Goal: Consume media (video, audio): Consume media (video, audio)

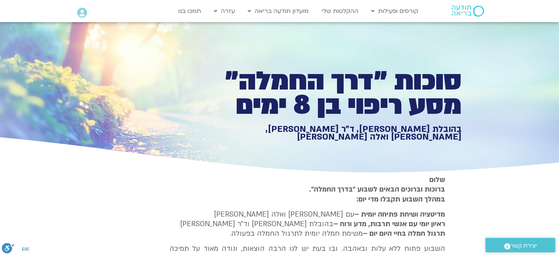
type input "851.4"
type input "1071.88"
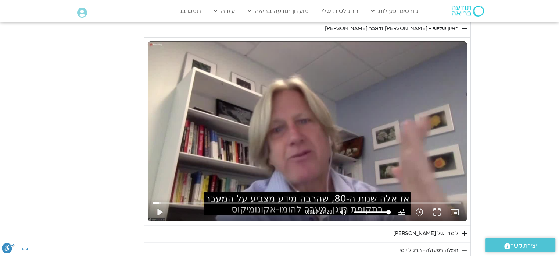
type input "851.4"
type input "1071.88"
type input "851.4"
type input "1071.88"
type input "851.4"
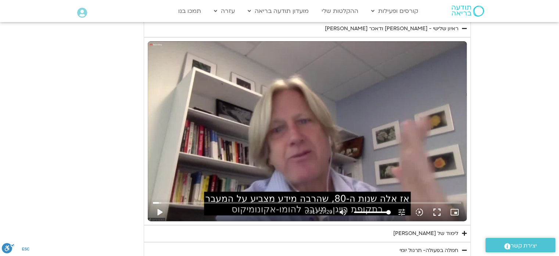
type input "1071.88"
type input "851.4"
type input "1071.88"
type input "851.4"
type input "1071.88"
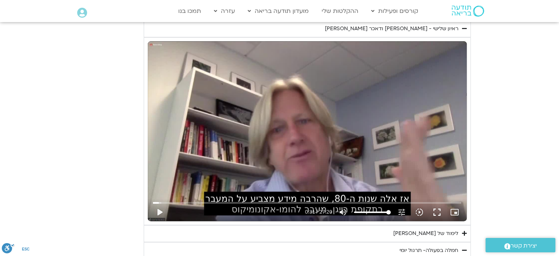
type input "851.4"
type input "1071.88"
type input "851.4"
type input "1071.88"
type input "851.4"
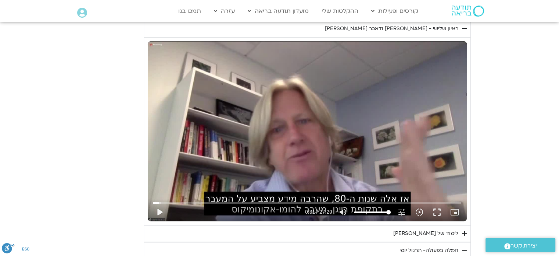
type input "1071.88"
type input "851.4"
type input "1071.88"
type input "851.4"
type input "1071.88"
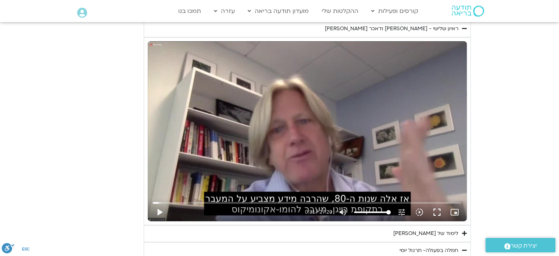
type input "851.4"
type input "1071.88"
type input "851.4"
type input "1071.88"
type input "851.4"
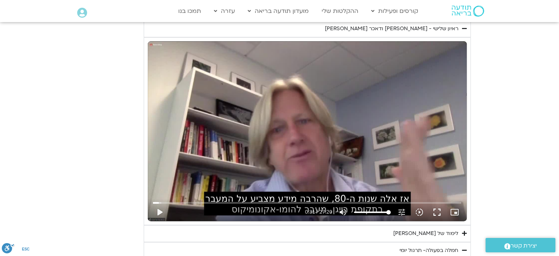
type input "1071.88"
type input "851.4"
type input "1071.88"
type input "851.4"
type input "1071.88"
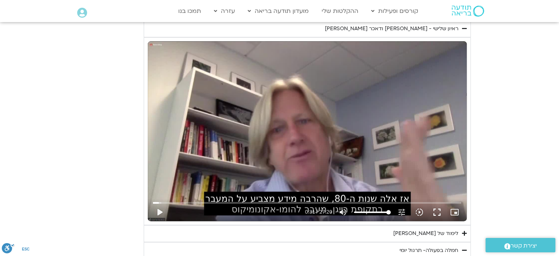
type input "851.4"
type input "1071.88"
type input "851.4"
type input "1071.88"
type input "851.4"
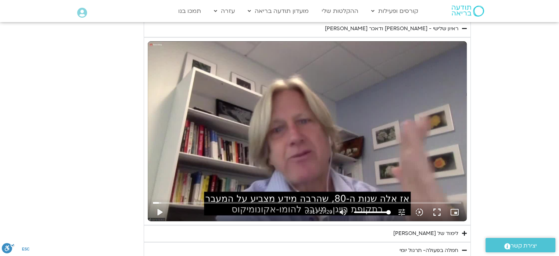
type input "1071.88"
type input "851.4"
type input "1071.88"
type input "851.4"
type input "1071.88"
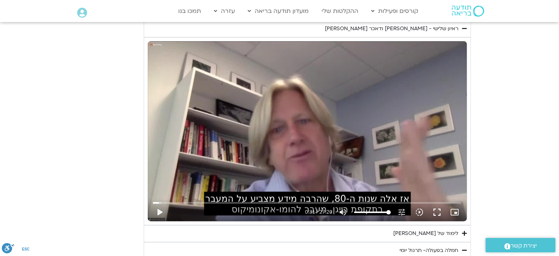
type input "851.4"
type input "1071.88"
type input "851.4"
type input "1071.88"
type input "851.4"
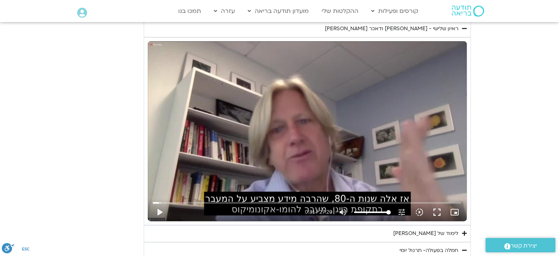
type input "1071.88"
type input "851.4"
type input "1071.88"
type input "851.4"
type input "1071.88"
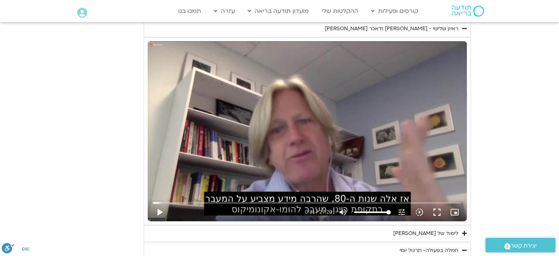
type input "851.4"
type input "1071.88"
type input "851.4"
type input "1071.88"
type input "851.4"
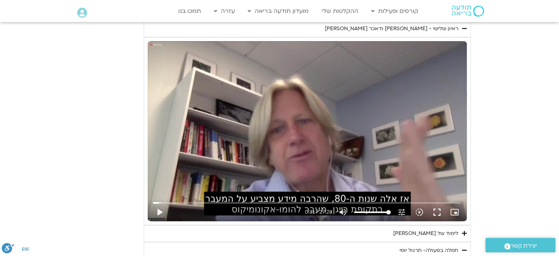
type input "1071.88"
type input "851.4"
type input "1071.88"
type input "851.4"
type input "1071.88"
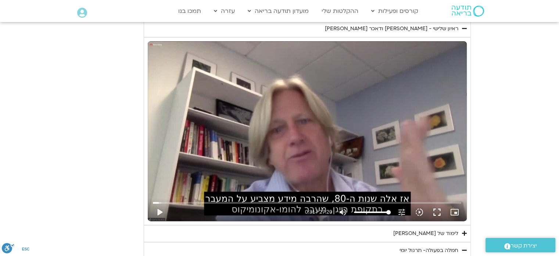
type input "851.4"
type input "1071.88"
type input "851.4"
type input "1071.88"
type input "851.4"
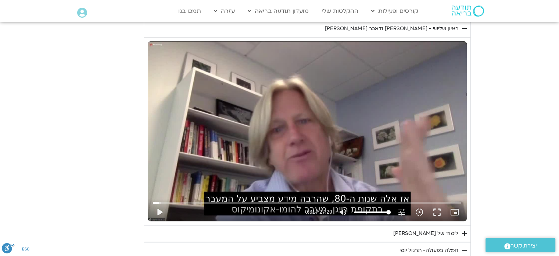
type input "1071.88"
type input "851.4"
type input "1071.88"
type input "851.4"
type input "1071.88"
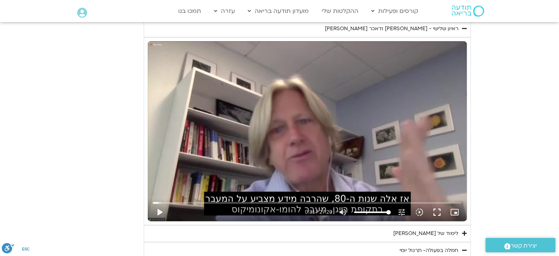
type input "851.4"
type input "1071.88"
type input "851.4"
type input "1071.88"
type input "851.4"
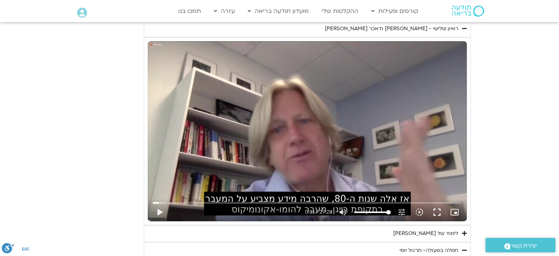
type input "1071.88"
type input "851.4"
type input "1071.88"
type input "851.4"
type input "1071.88"
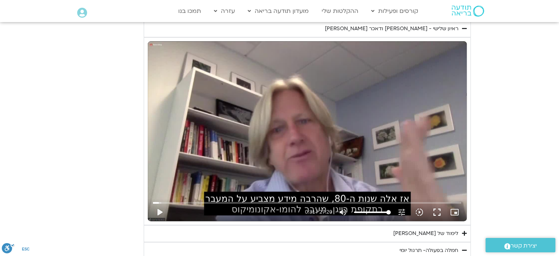
type input "851.4"
type input "1071.88"
type input "851.4"
type input "1071.88"
type input "851.4"
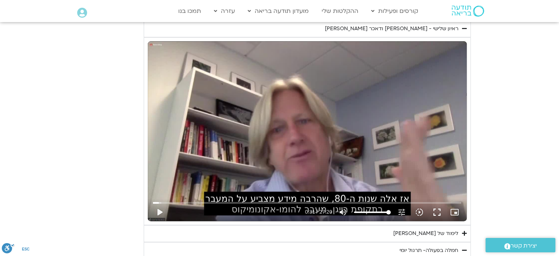
type input "1071.88"
type input "851.4"
type input "1071.88"
type input "851.4"
type input "1071.88"
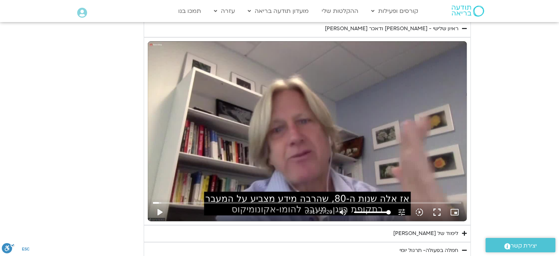
type input "851.4"
type input "1071.88"
type input "851.4"
type input "1071.88"
type input "851.4"
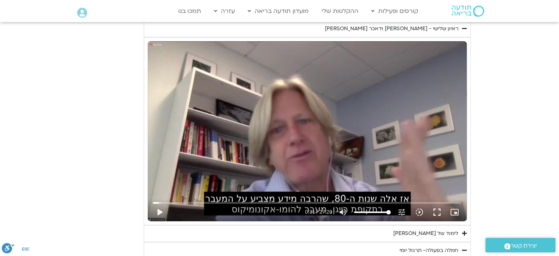
type input "1071.88"
type input "851.4"
type input "1071.88"
type input "851.4"
type input "1071.88"
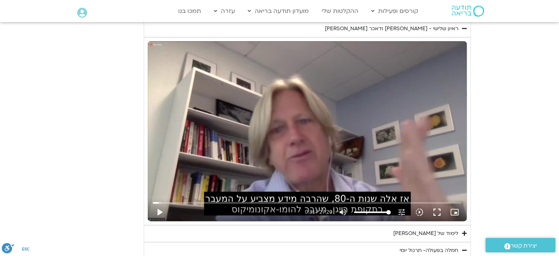
type input "851.4"
type input "1071.88"
type input "851.4"
type input "1071.88"
type input "851.4"
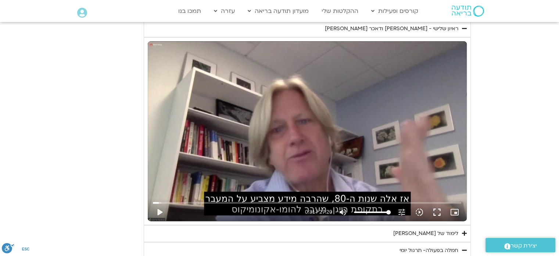
type input "1071.88"
type input "851.4"
type input "1071.88"
type input "851.4"
type input "1071.88"
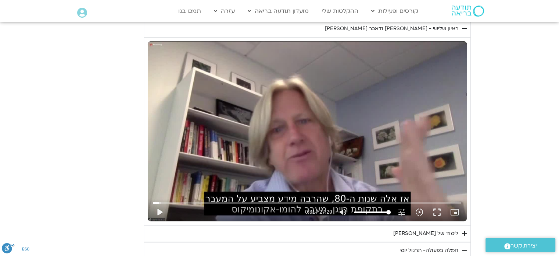
type input "851.4"
type input "1071.88"
type input "851.4"
type input "1071.88"
type input "851.4"
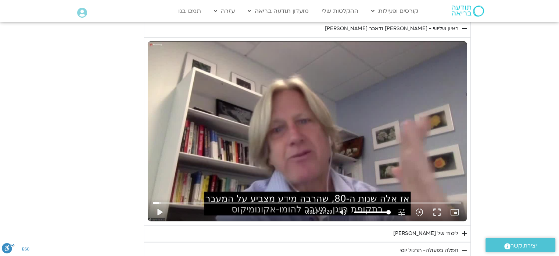
type input "1071.88"
type input "851.4"
type input "1071.88"
type input "851.4"
type input "1071.88"
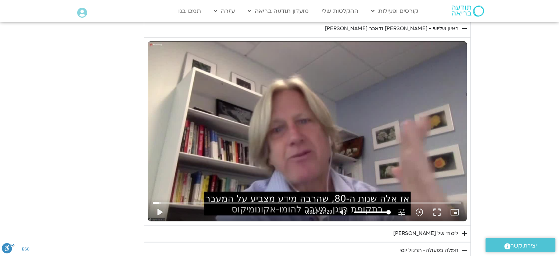
type input "851.4"
type input "1071.88"
type input "851.4"
type input "1071.88"
type input "851.4"
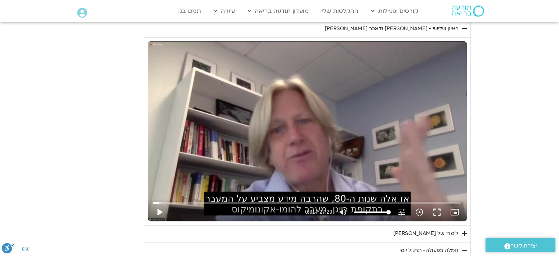
type input "1071.88"
type input "851.4"
type input "1071.88"
type input "851.4"
type input "1071.88"
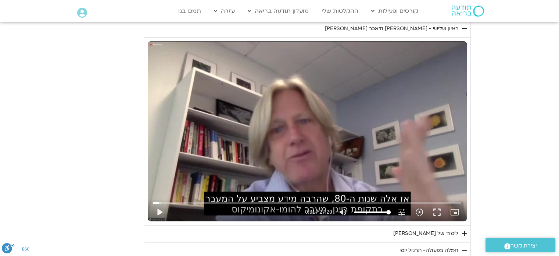
type input "851.4"
type input "1071.88"
type input "851.4"
type input "1071.88"
type input "851.4"
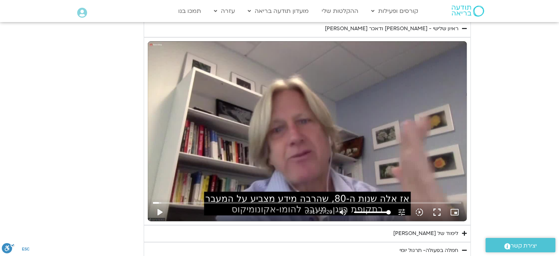
type input "1071.88"
type input "851.4"
type input "1071.88"
type input "851.4"
type input "1071.88"
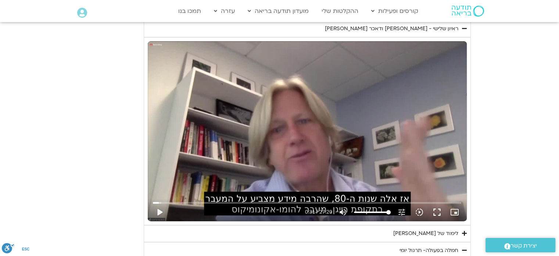
type input "851.4"
type input "1071.88"
type input "851.4"
type input "1071.88"
type input "851.4"
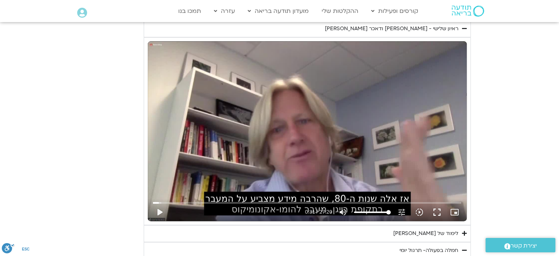
type input "1071.88"
type input "851.4"
type input "1071.88"
type input "851.4"
type input "1071.88"
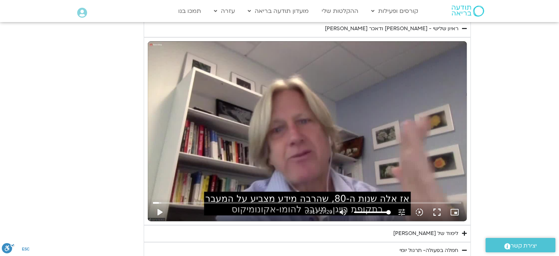
type input "851.4"
type input "1071.88"
type input "851.4"
type input "1071.88"
type input "851.4"
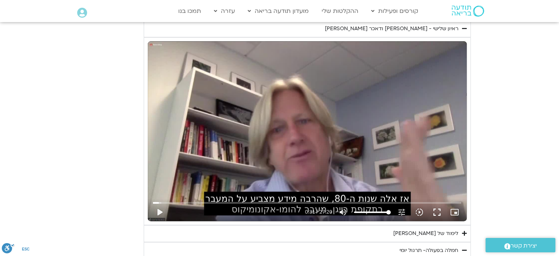
type input "1071.88"
type input "851.4"
type input "1071.88"
type input "851.4"
type input "1071.88"
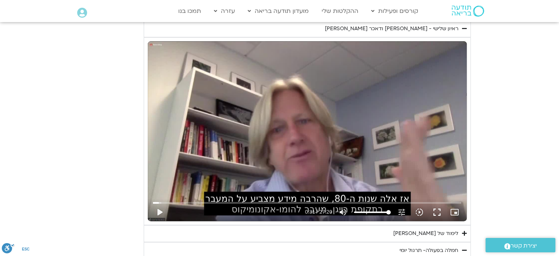
type input "851.4"
type input "1071.88"
type input "851.4"
type input "1071.88"
type input "851.4"
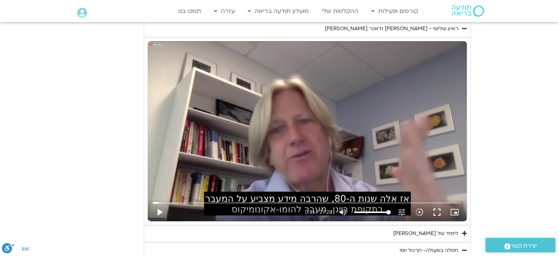
type input "1071.88"
type input "851.4"
type input "1071.88"
type input "851.4"
type input "1071.88"
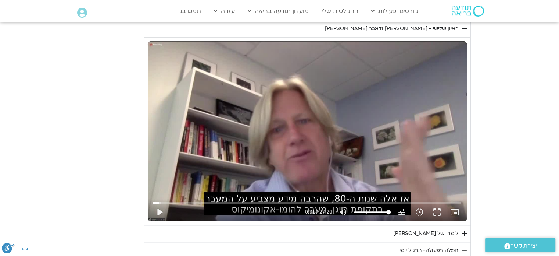
type input "851.4"
type input "1071.88"
type input "851.4"
type input "1071.88"
